Goal: Obtain resource: Download file/media

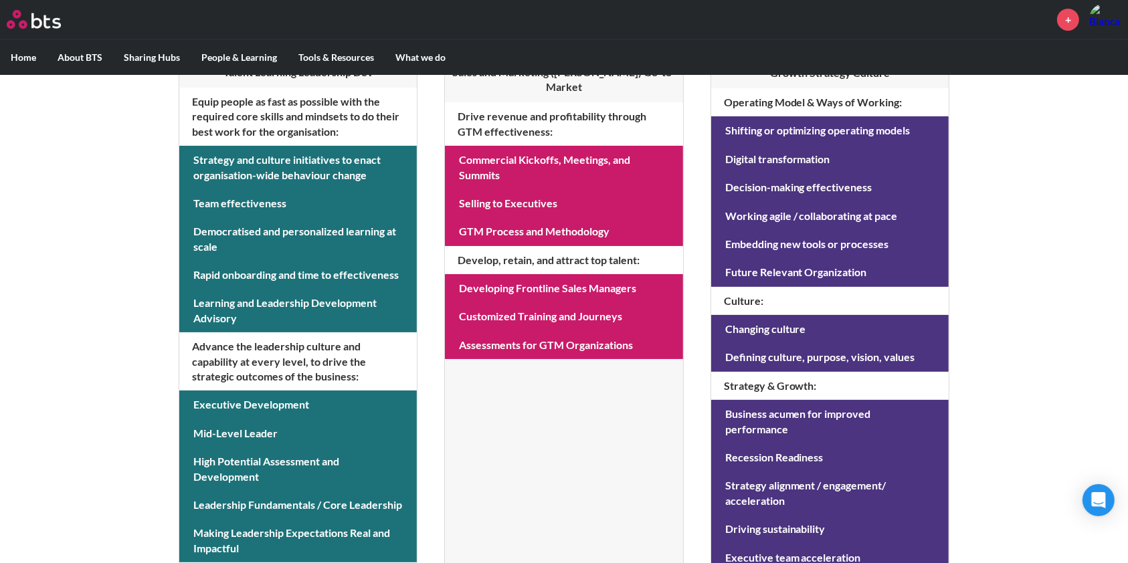
scroll to position [340, 0]
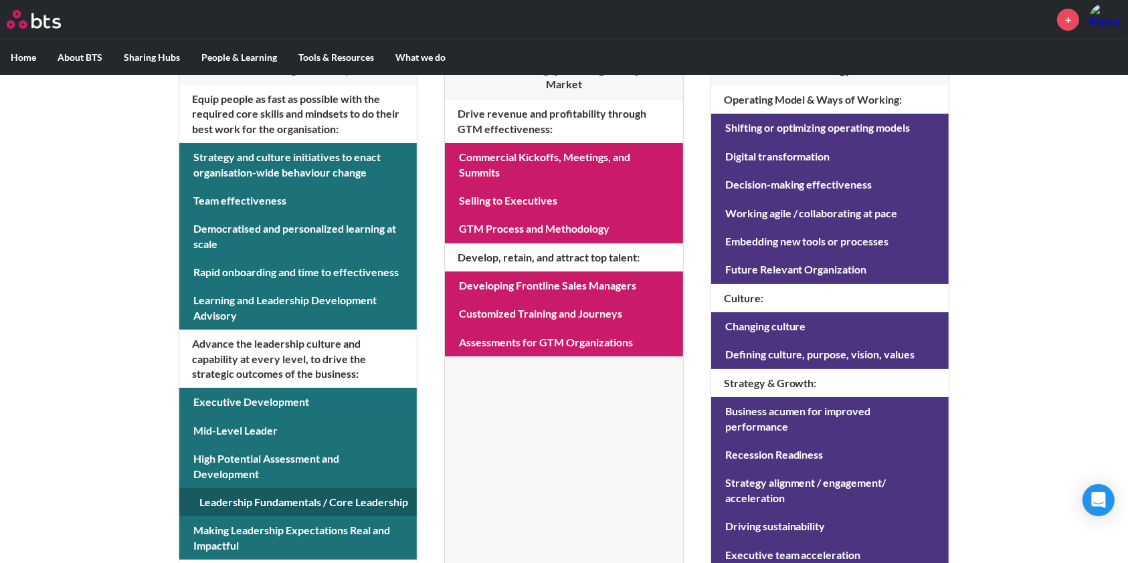
click at [240, 494] on link at bounding box center [297, 502] width 237 height 28
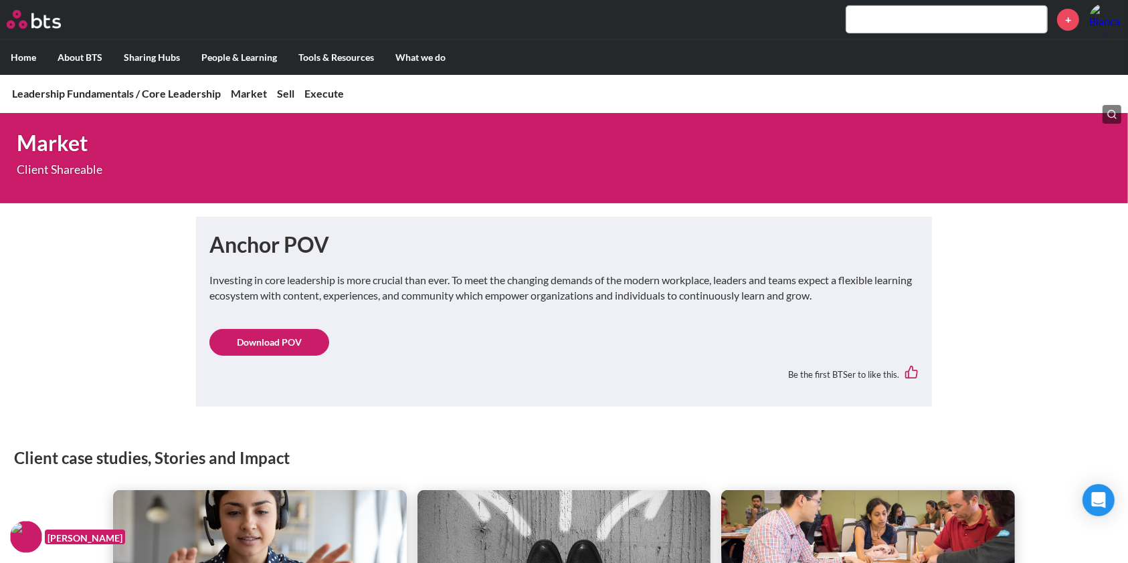
scroll to position [627, 0]
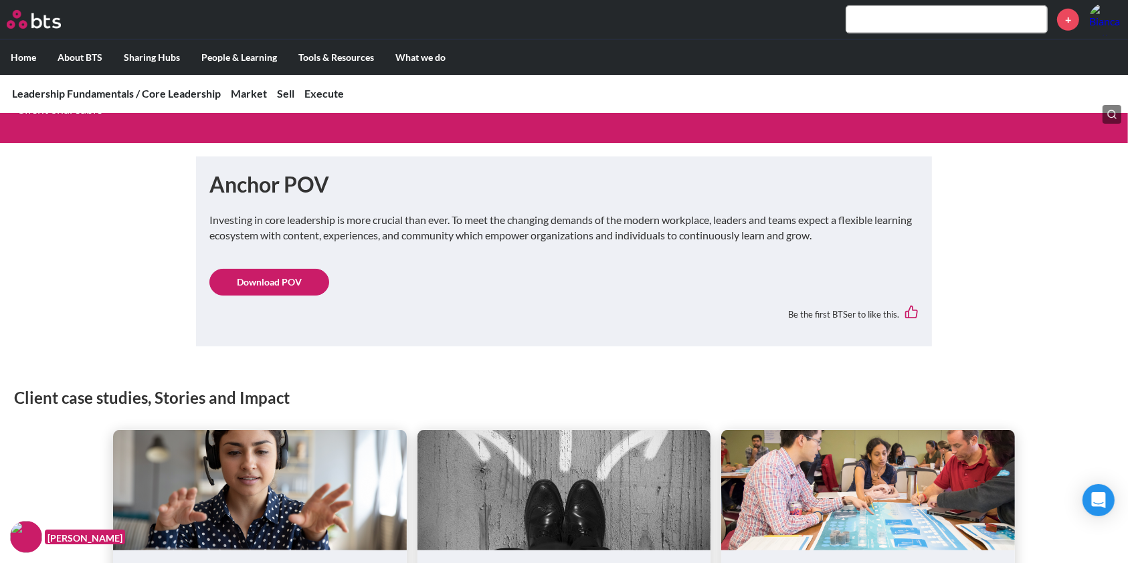
click at [261, 289] on link "Download POV" at bounding box center [269, 282] width 120 height 27
